Goal: Information Seeking & Learning: Find specific fact

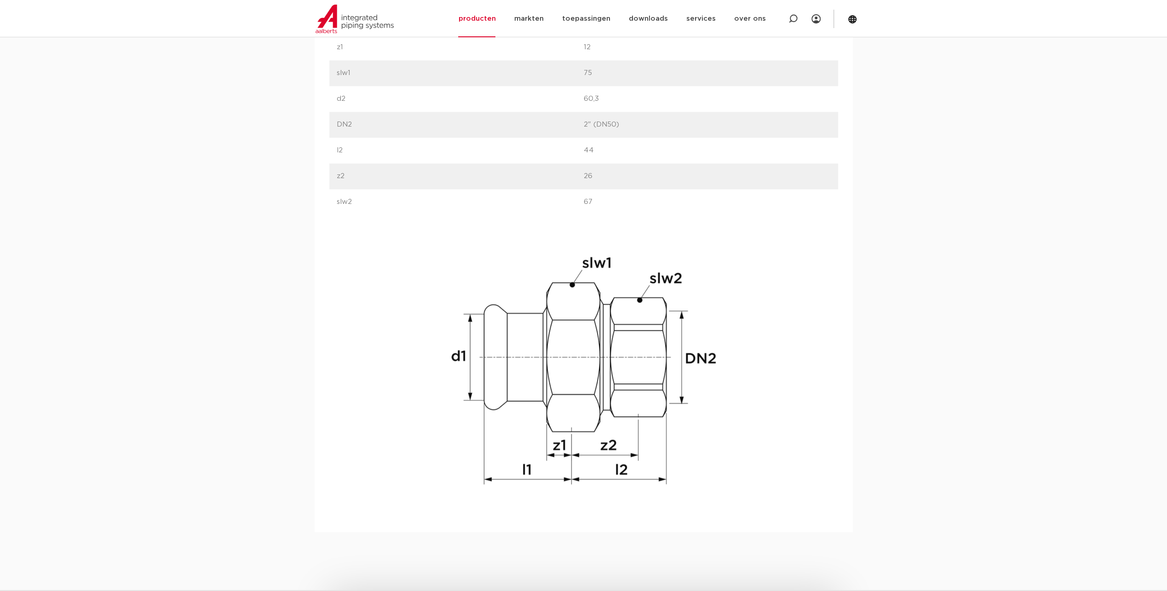
scroll to position [736, 0]
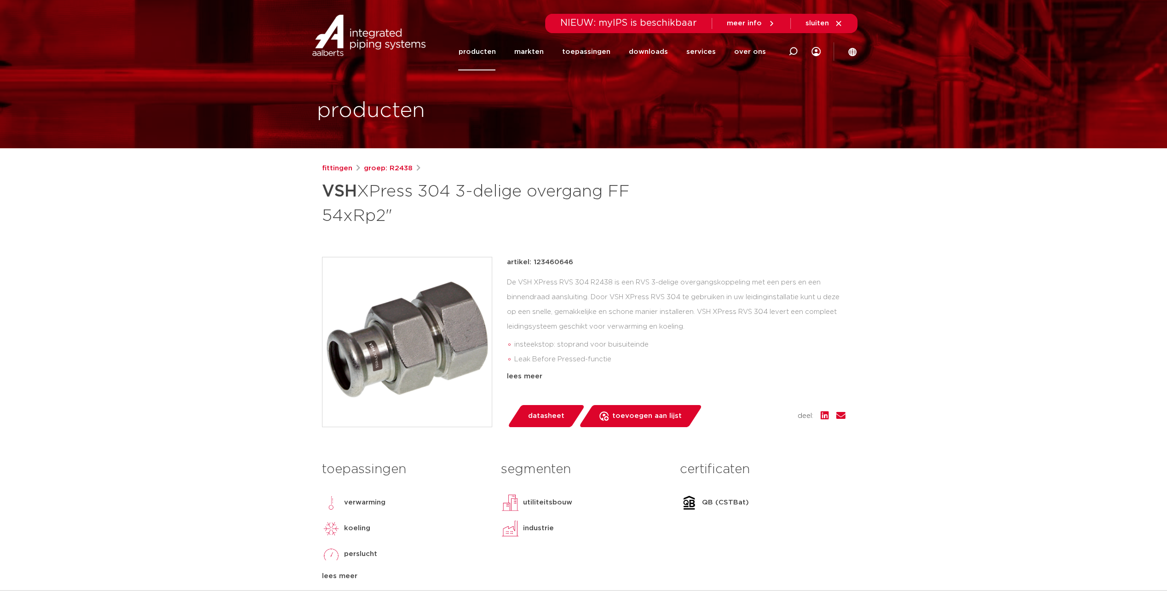
scroll to position [92, 0]
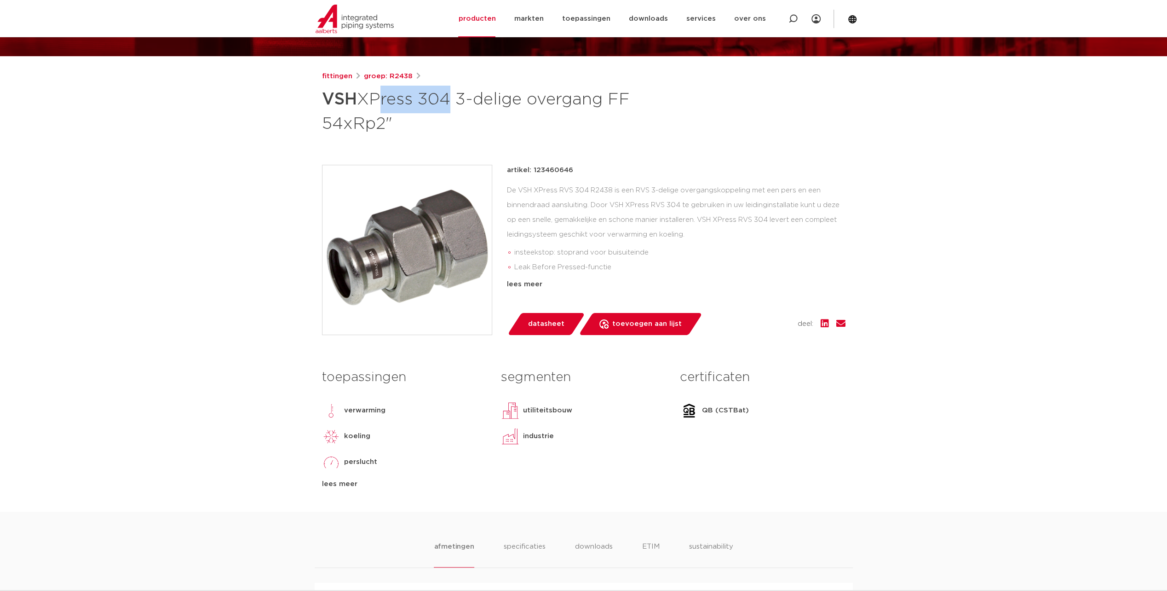
drag, startPoint x: 374, startPoint y: 103, endPoint x: 442, endPoint y: 96, distance: 68.4
click at [442, 96] on h1 "VSH XPress 304 3-delige overgang FF 54xRp2"" at bounding box center [494, 111] width 345 height 50
click at [605, 215] on div "De VSH XPress RVS 304 R2438 is een RVS 3-delige overgangskoppeling met een pers…" at bounding box center [676, 229] width 339 height 92
drag, startPoint x: 354, startPoint y: 121, endPoint x: 413, endPoint y: 127, distance: 59.2
click at [413, 127] on h1 "VSH XPress 304 3-delige overgang FF 54xRp2"" at bounding box center [494, 111] width 345 height 50
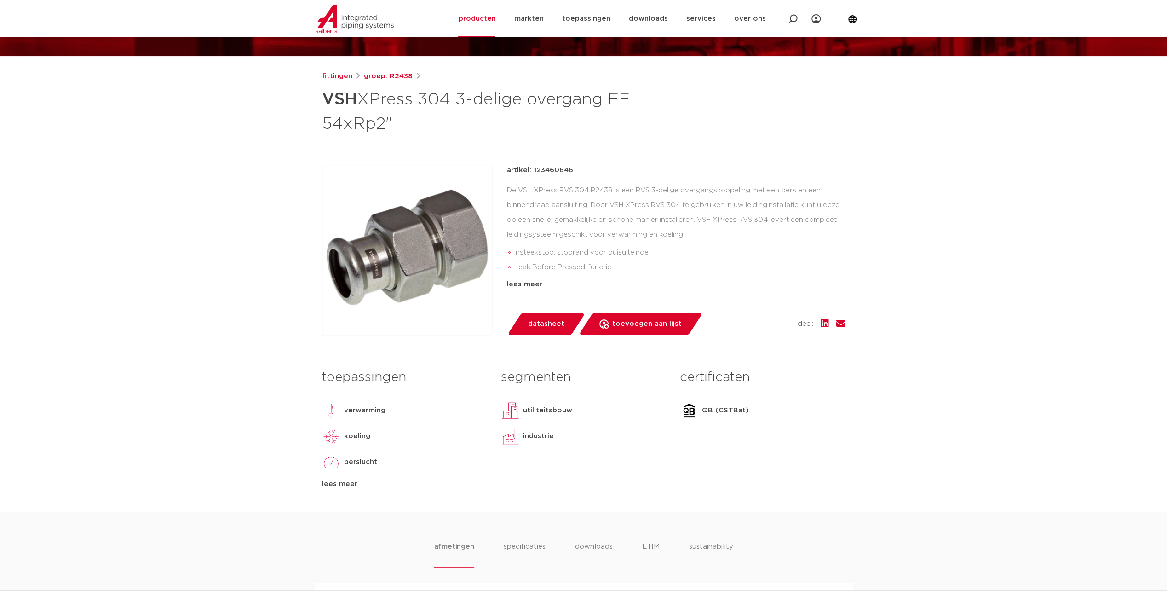
copy h1 "Rp2""
click at [380, 125] on h1 "VSH XPress 304 3-delige overgang FF 54xRp2"" at bounding box center [494, 111] width 345 height 50
drag, startPoint x: 395, startPoint y: 126, endPoint x: 324, endPoint y: 94, distance: 77.2
click at [324, 94] on h1 "VSH XPress 304 3-delige overgang FF 54xRp2"" at bounding box center [494, 111] width 345 height 50
copy h1 "VSH XPress 304 3-delige overgang FF 54xRp2""
